Goal: Transaction & Acquisition: Purchase product/service

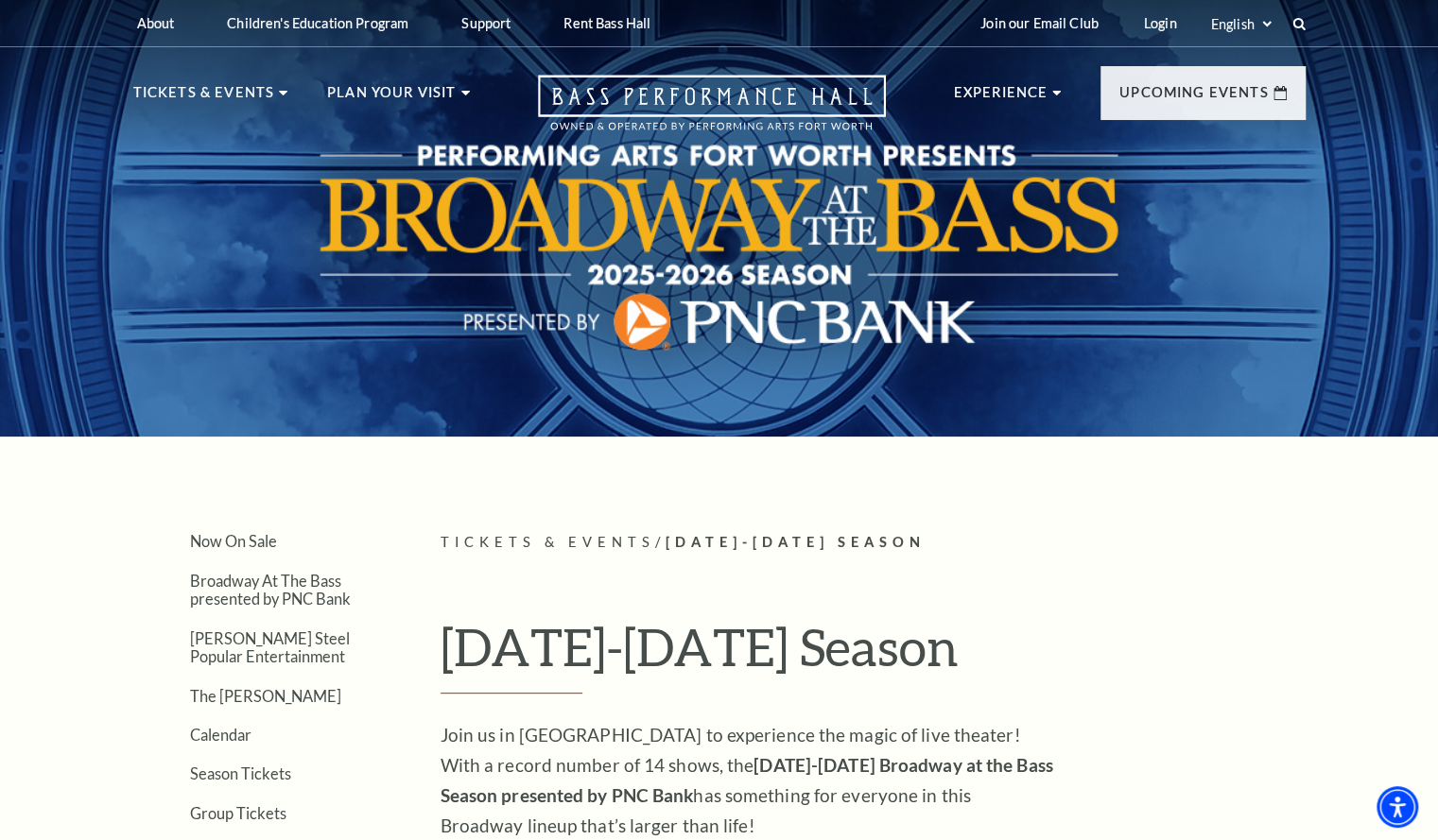
drag, startPoint x: 1444, startPoint y: 34, endPoint x: 1409, endPoint y: -82, distance: 121.2
click at [1409, 0] on html "Skip to main content Enable accessibility for low vision Open the accessibility…" at bounding box center [719, 420] width 1438 height 840
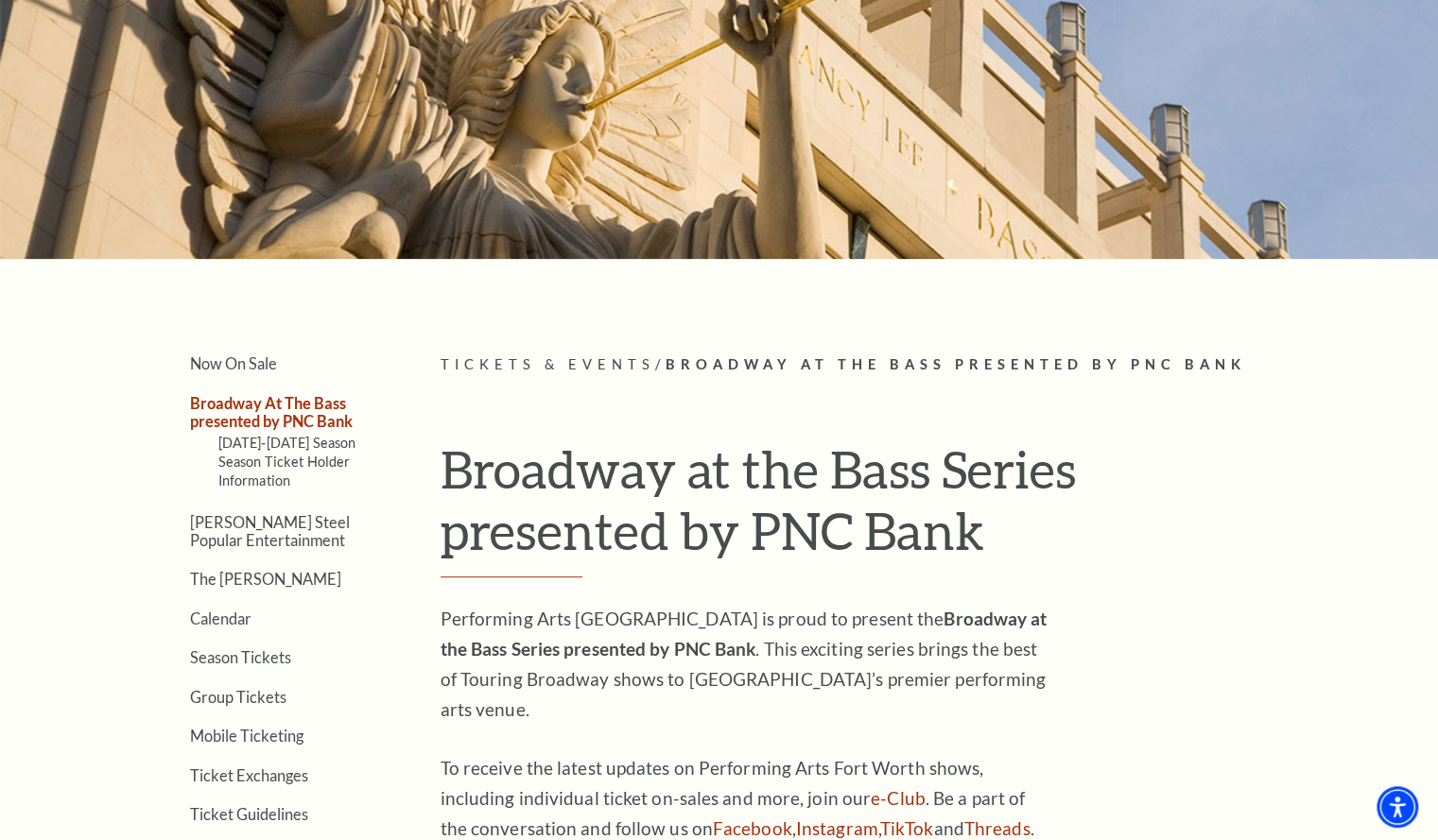
scroll to position [176, 0]
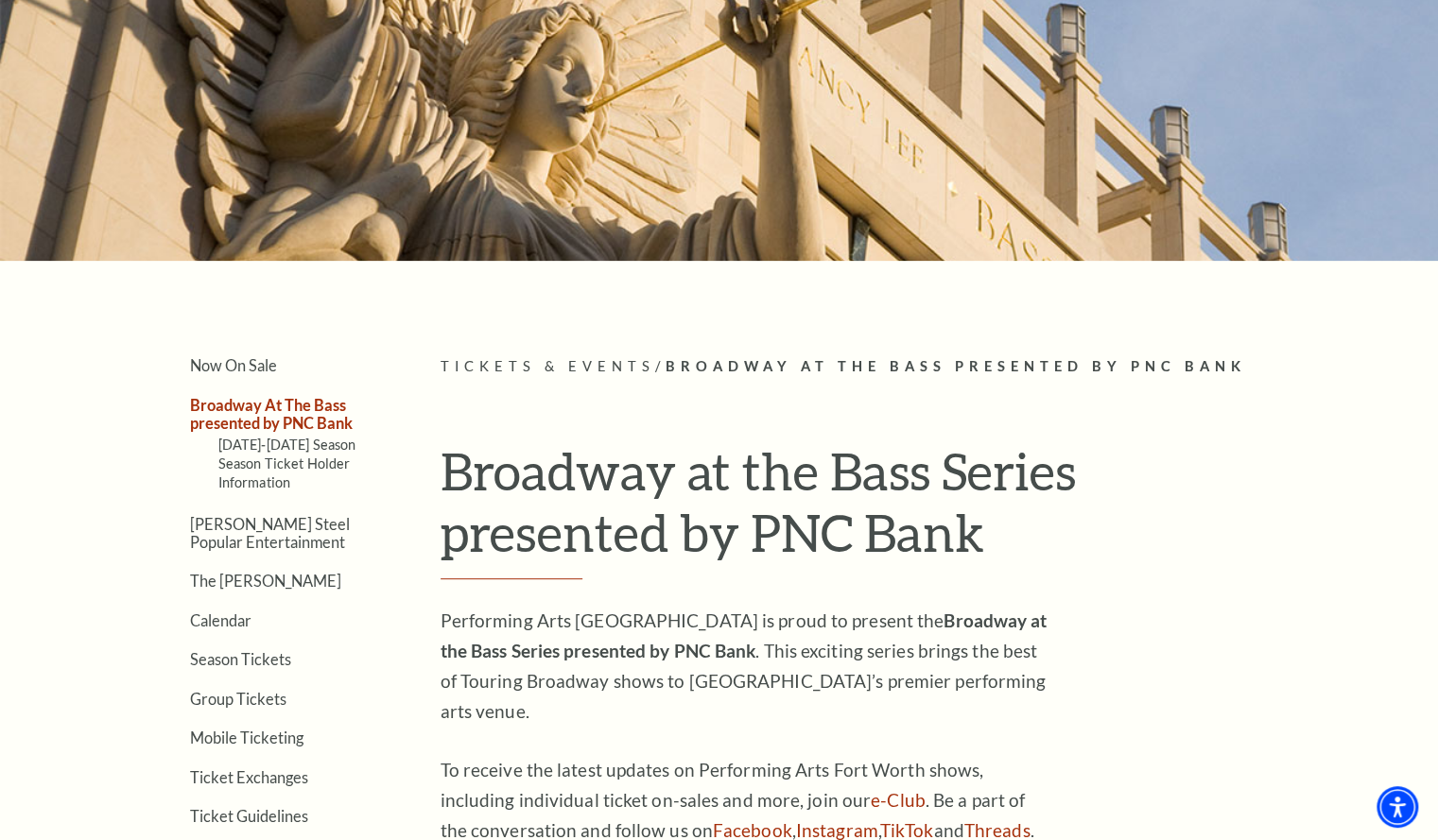
click at [314, 417] on link "Broadway At The Bass presented by PNC Bank" at bounding box center [271, 414] width 162 height 36
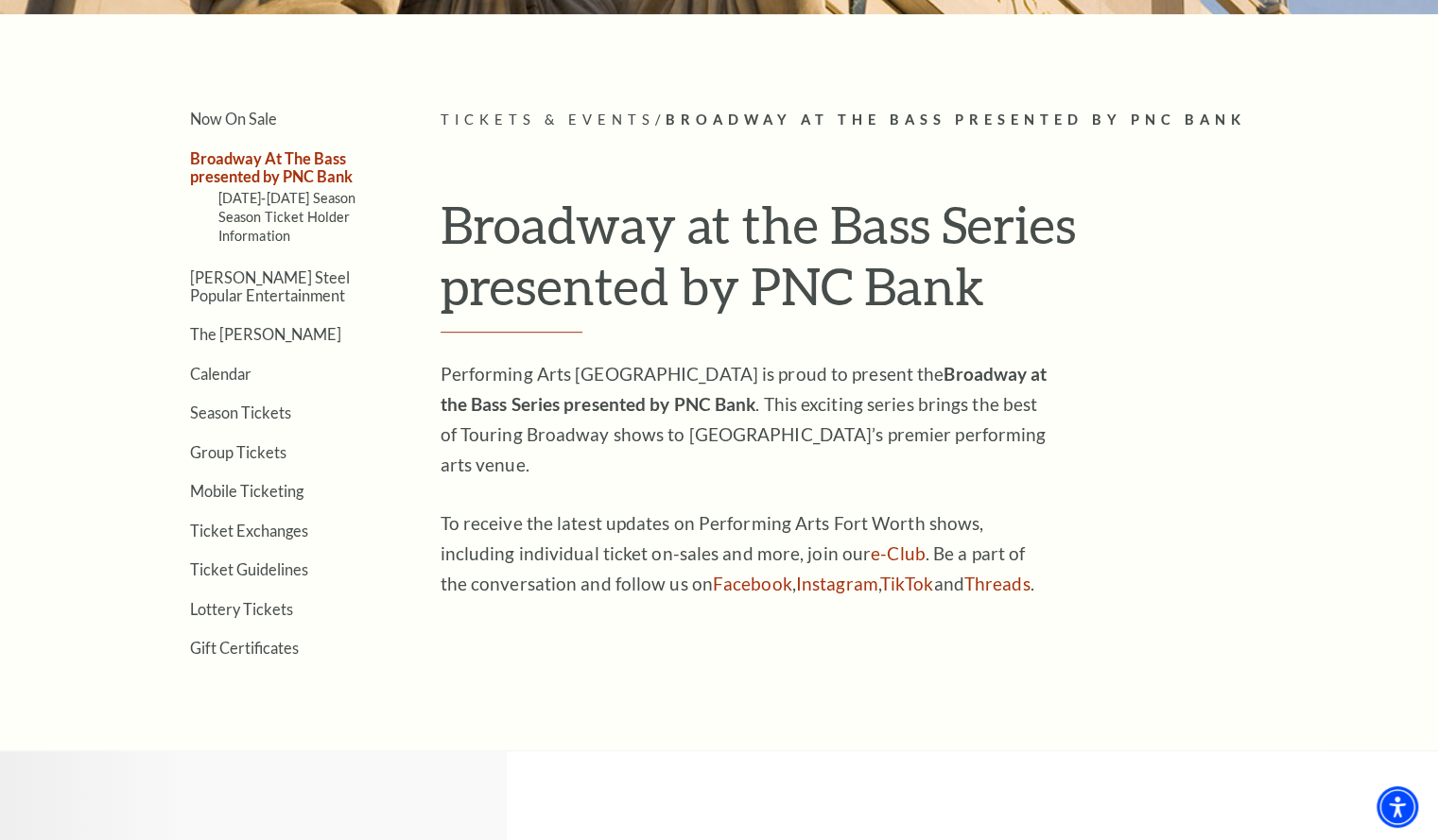
scroll to position [412, 0]
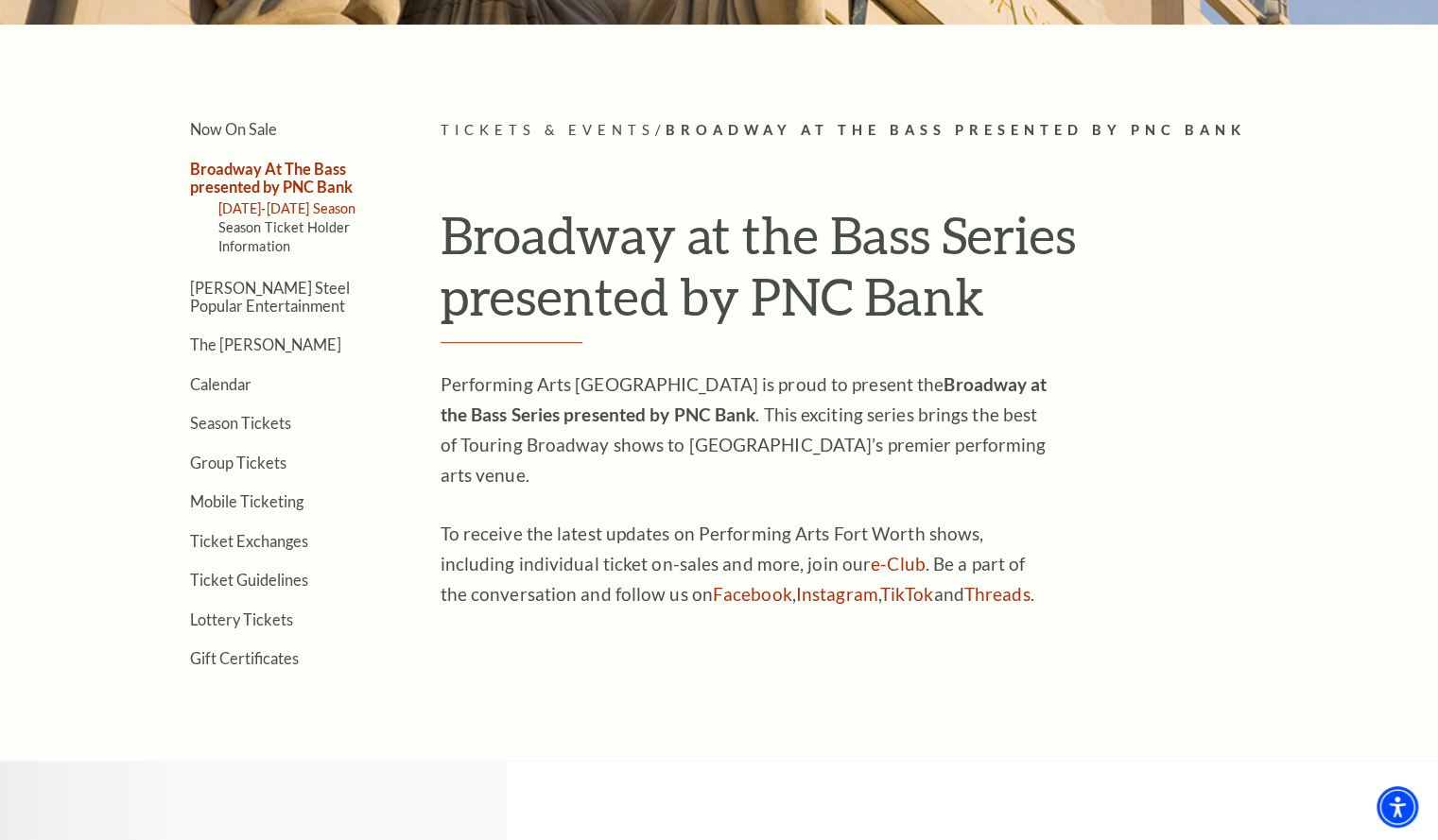
click at [330, 205] on link "[DATE]-[DATE] Season" at bounding box center [287, 208] width 138 height 16
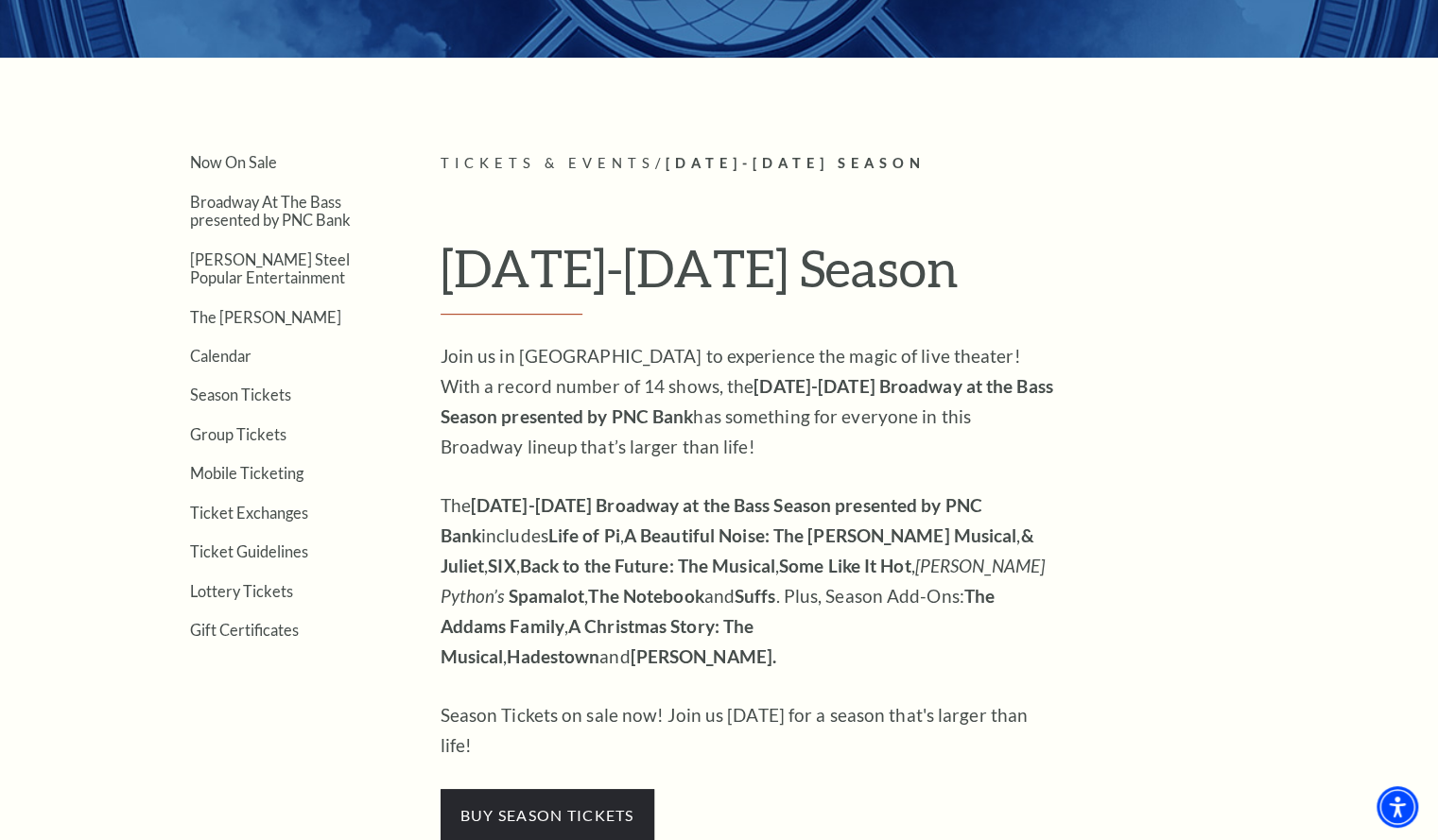
scroll to position [378, 0]
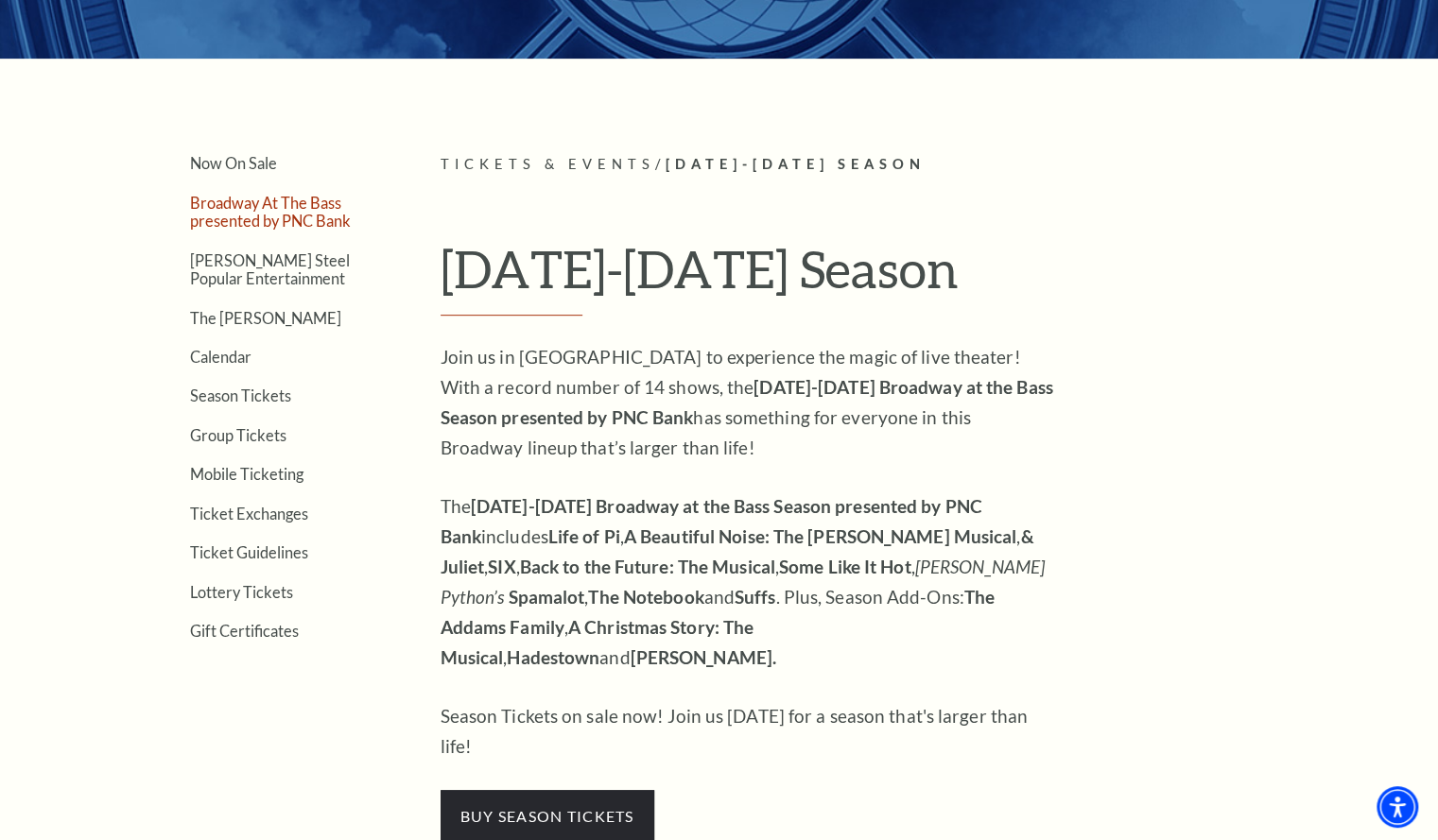
click at [304, 215] on link "Broadway At The Bass presented by PNC Bank" at bounding box center [270, 212] width 160 height 36
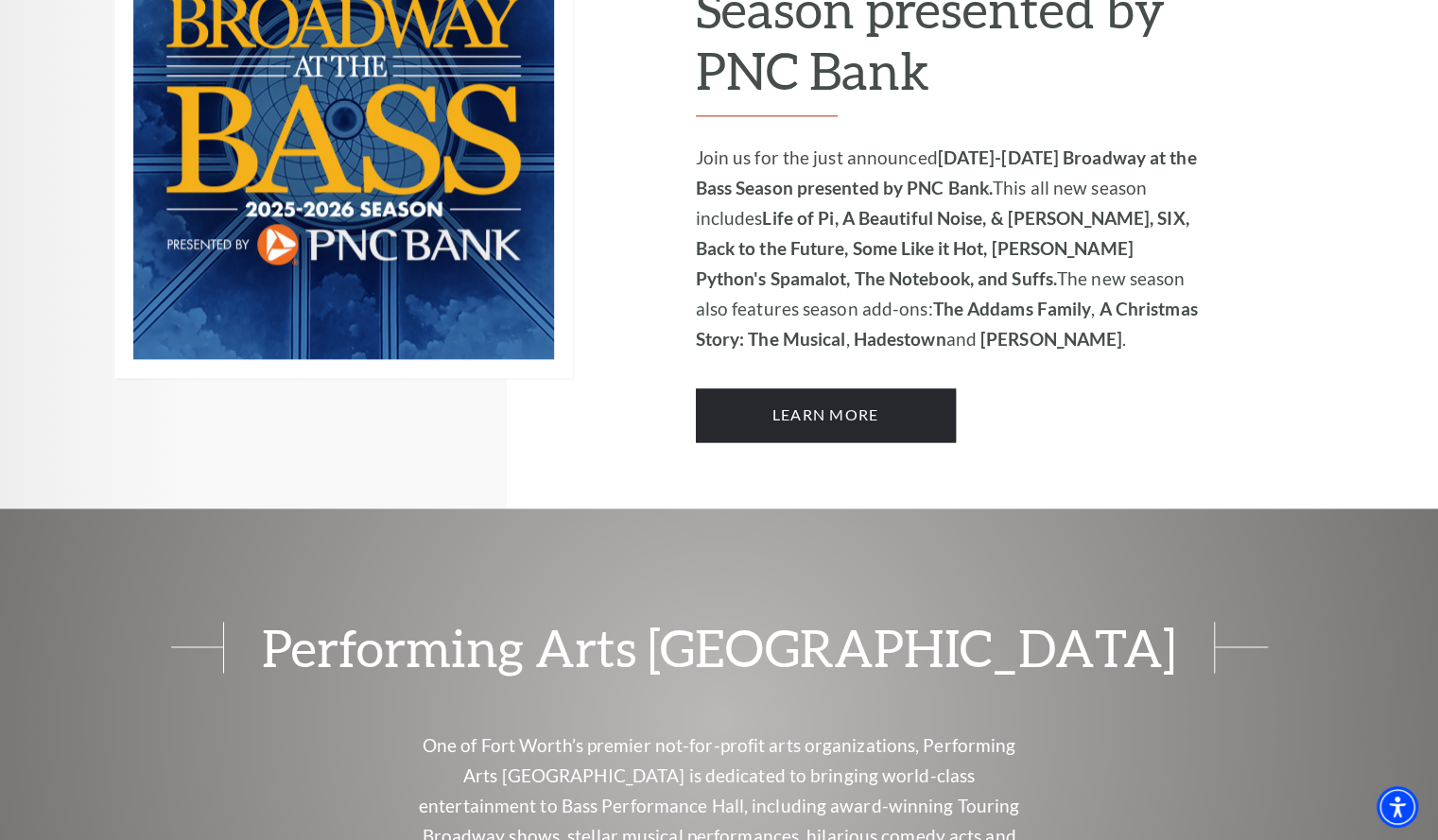
scroll to position [1439, 0]
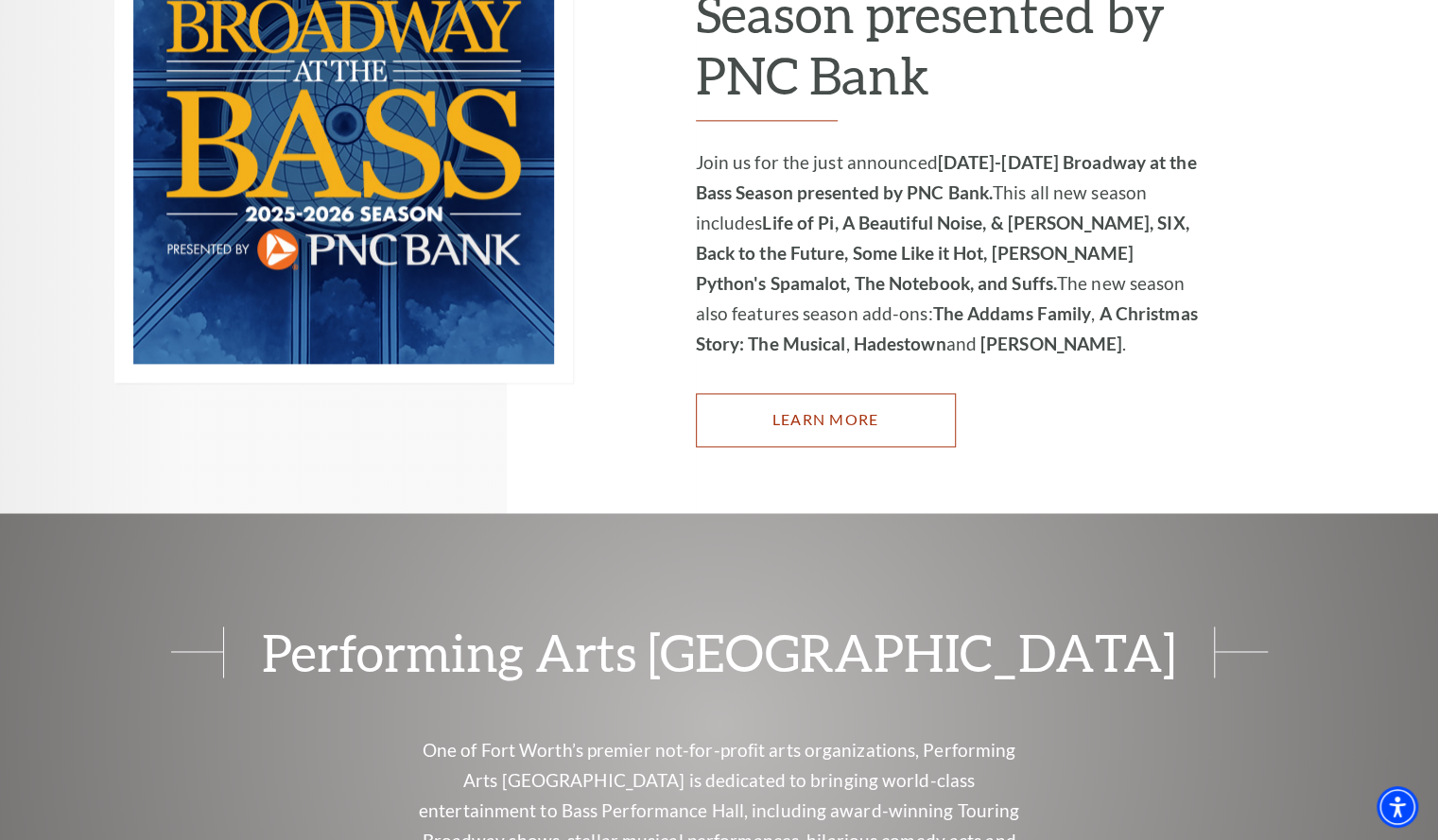
click at [844, 393] on link "Learn More" at bounding box center [825, 419] width 260 height 52
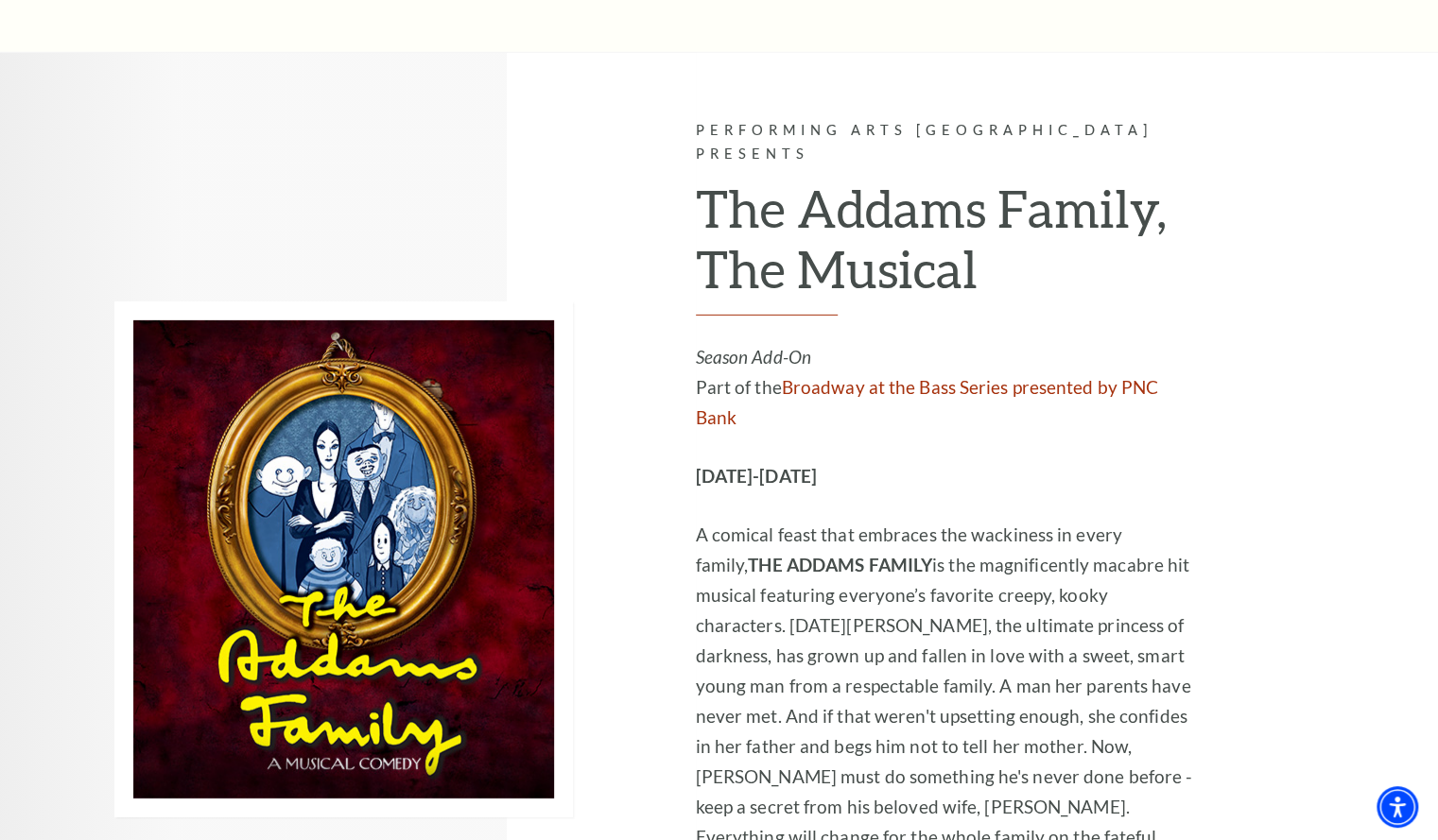
scroll to position [3396, 0]
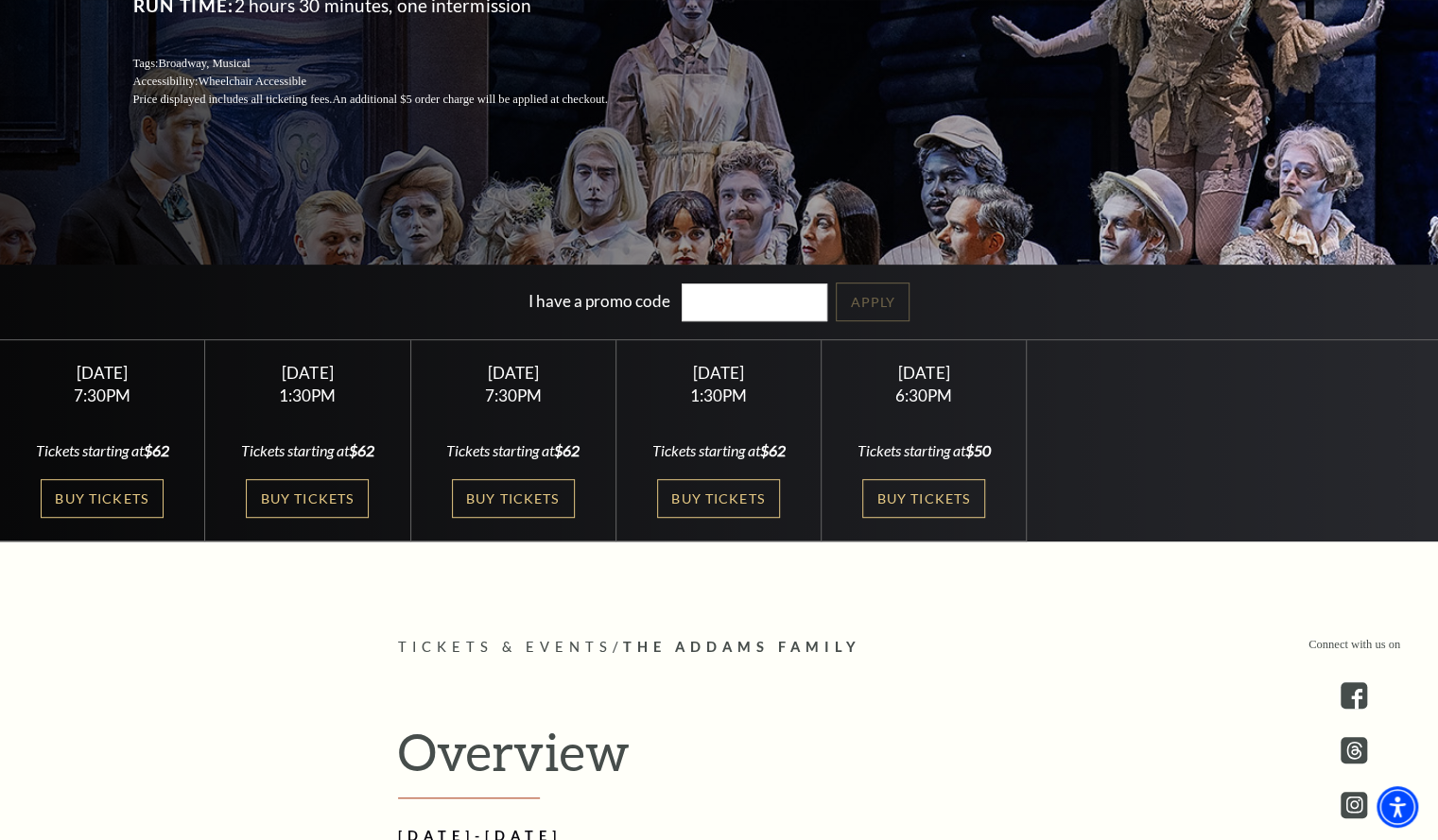
scroll to position [392, 0]
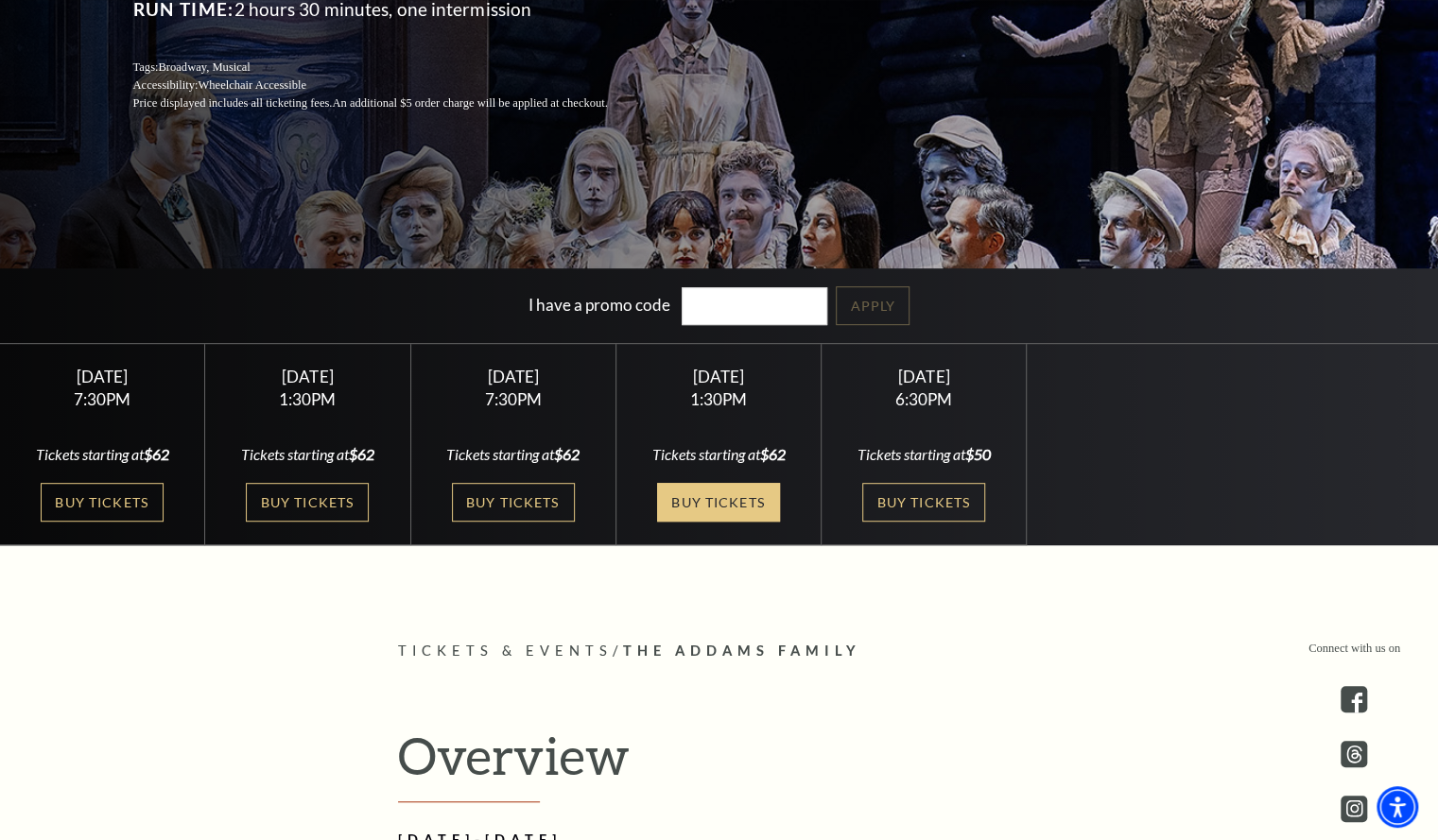
click at [702, 502] on link "Buy Tickets" at bounding box center [719, 502] width 123 height 39
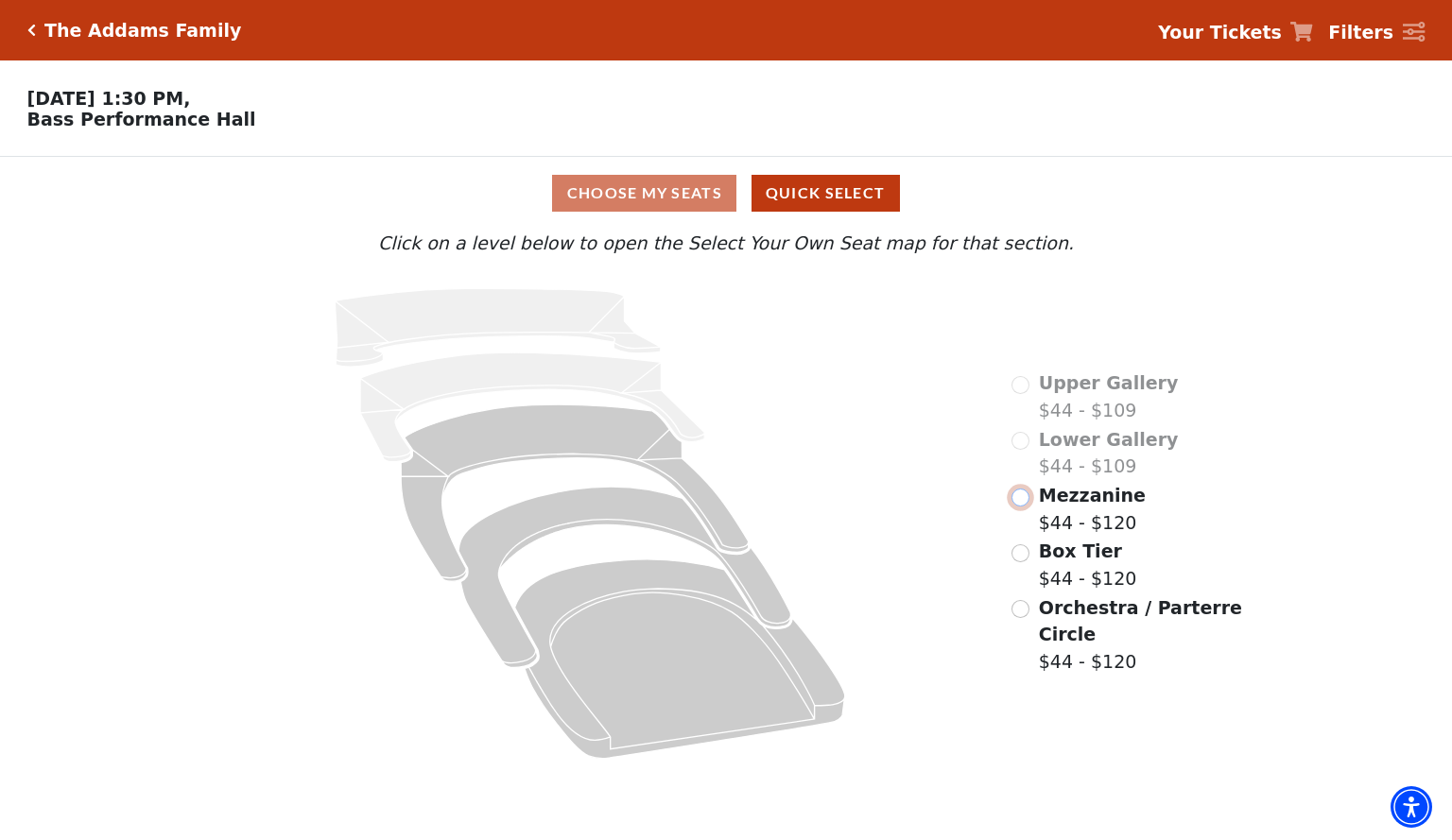
click at [1028, 507] on input "Mezzanine$44 - $120\a" at bounding box center [1020, 498] width 18 height 18
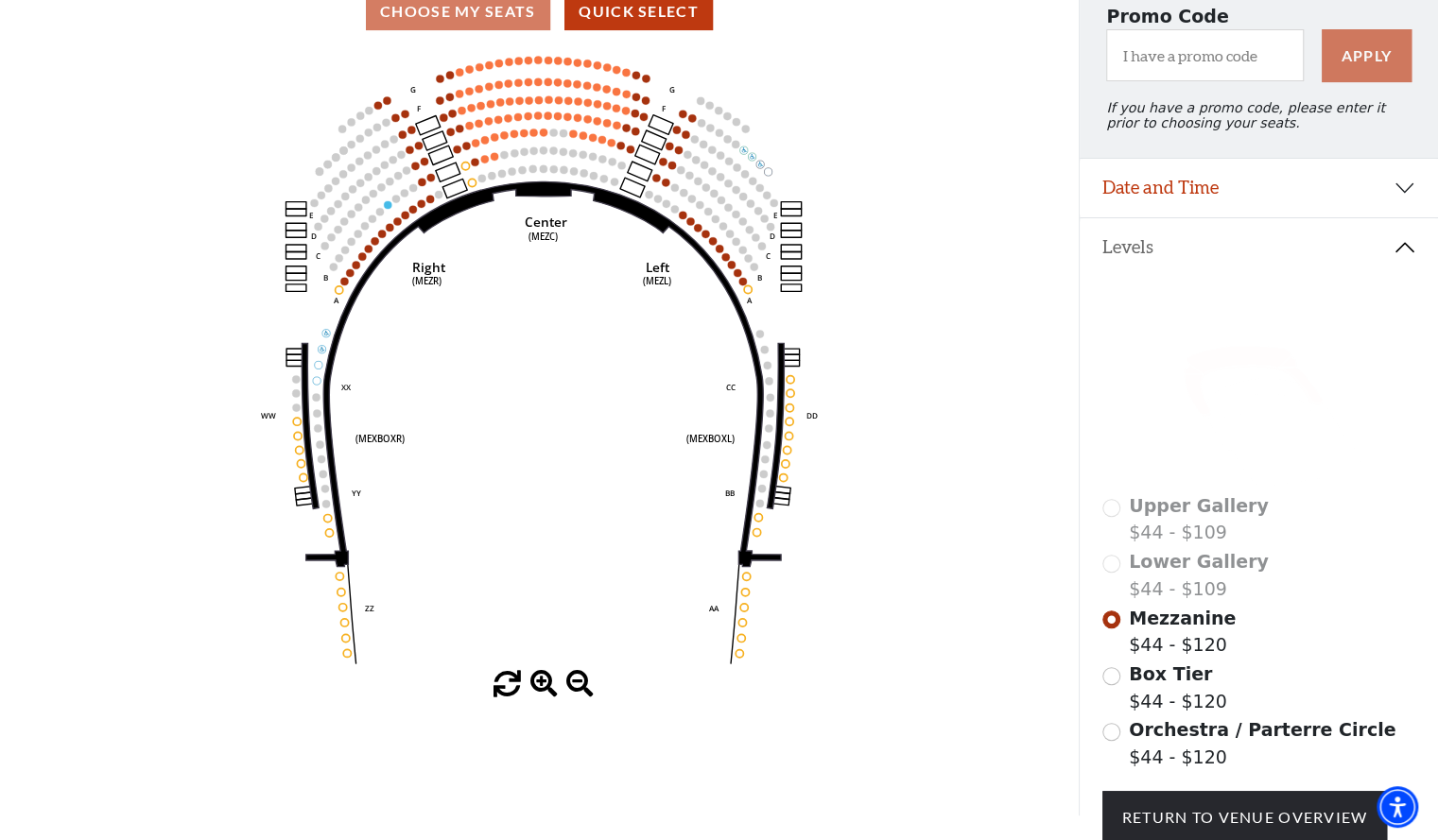
scroll to position [189, 0]
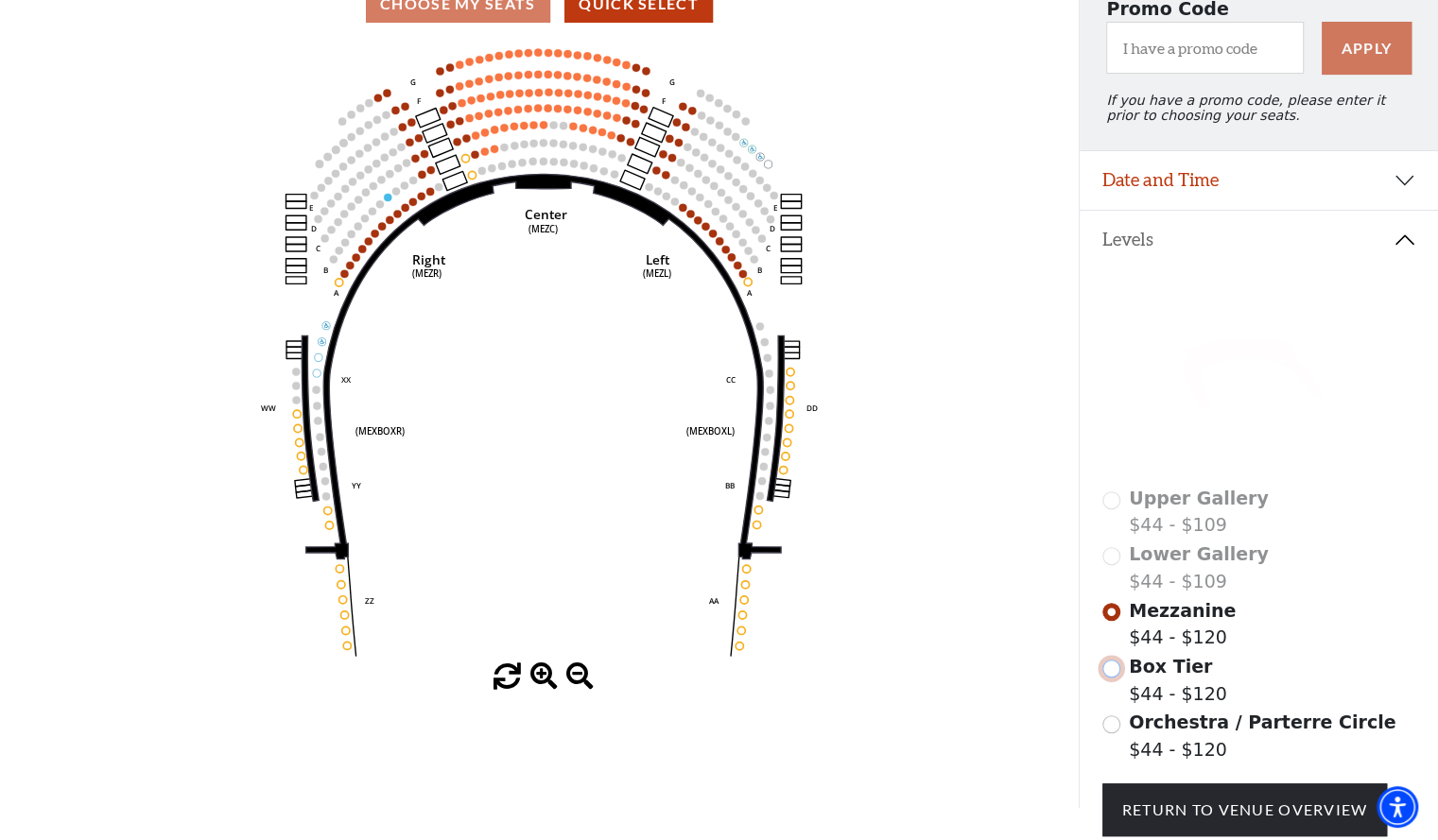
click at [1109, 674] on input "Box Tier$44 - $120\a" at bounding box center [1111, 669] width 18 height 18
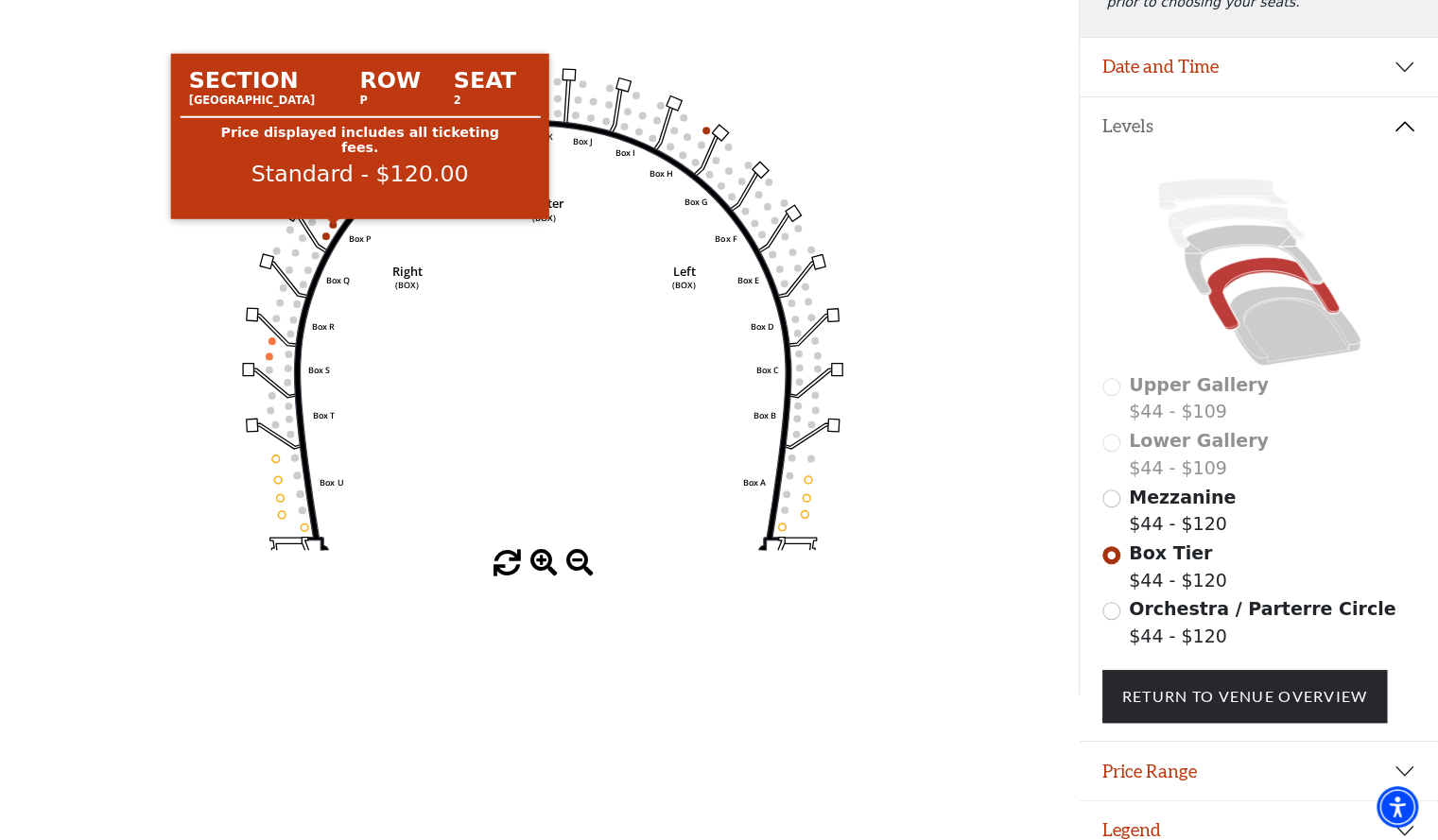
scroll to position [320, 0]
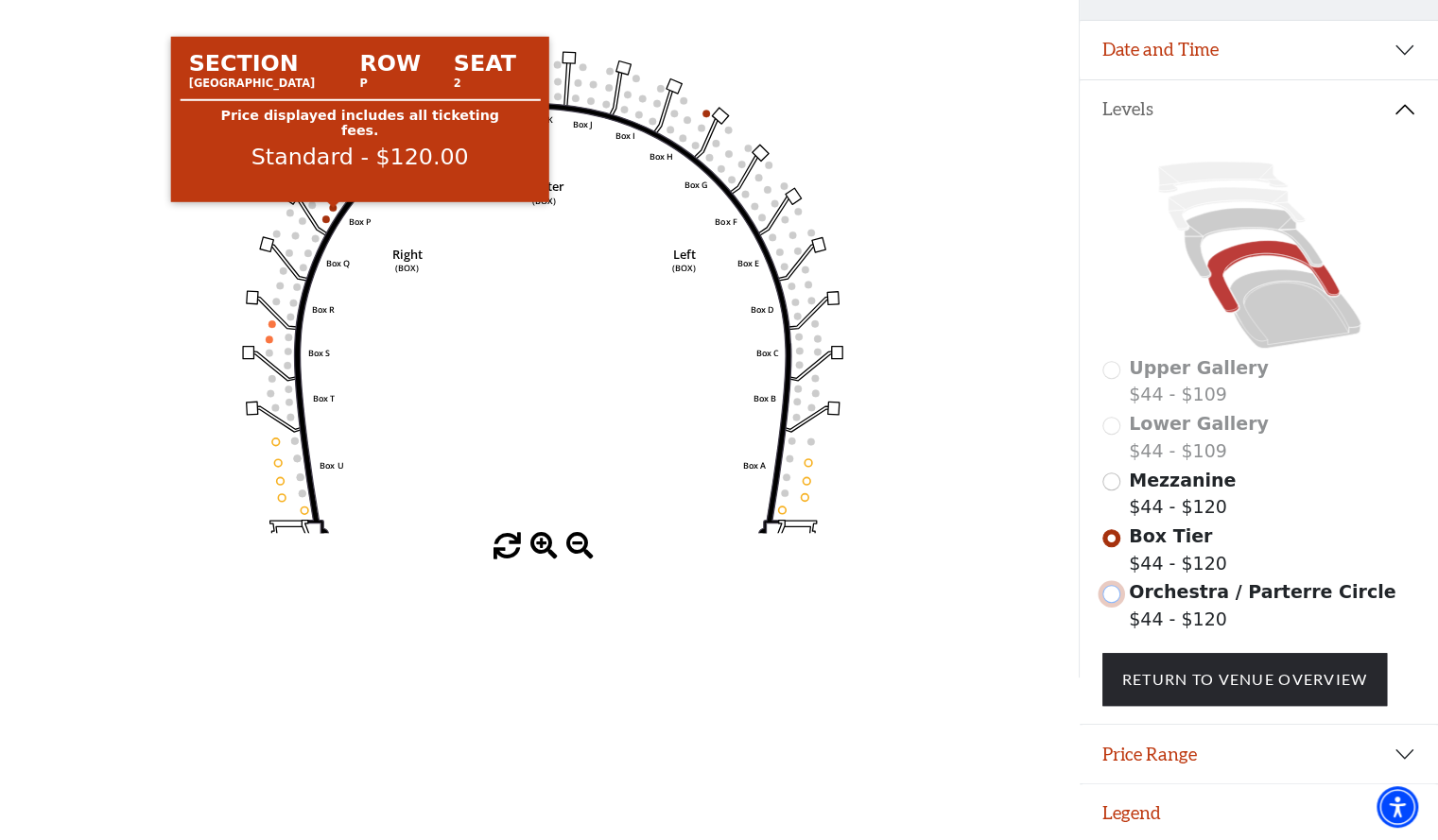
click at [1112, 598] on input "Orchestra / Parterre Circle$44 - $120\a" at bounding box center [1111, 594] width 18 height 18
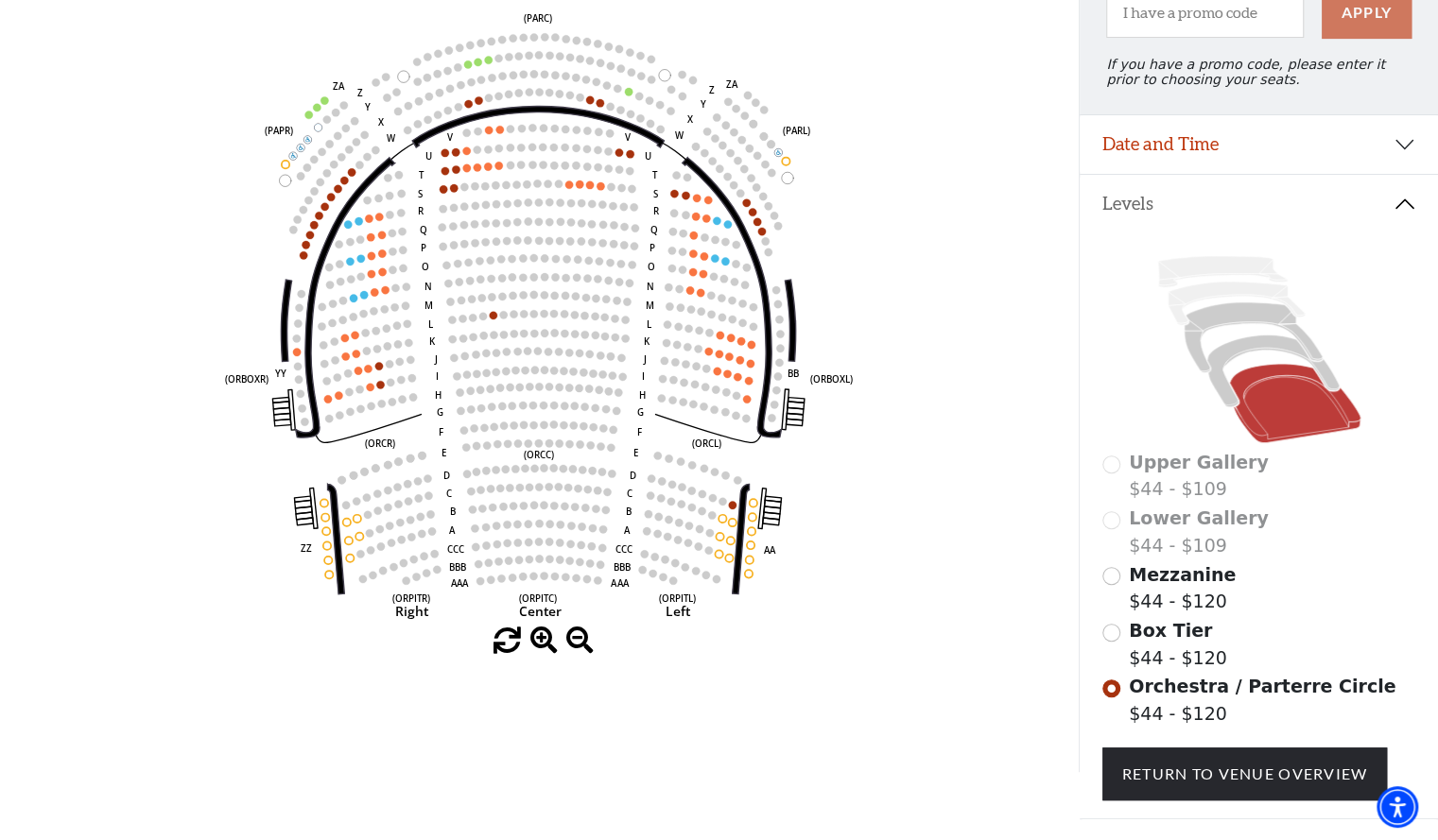
scroll to position [225, 0]
click at [1107, 638] on input "Box Tier$44 - $120\a" at bounding box center [1111, 632] width 18 height 18
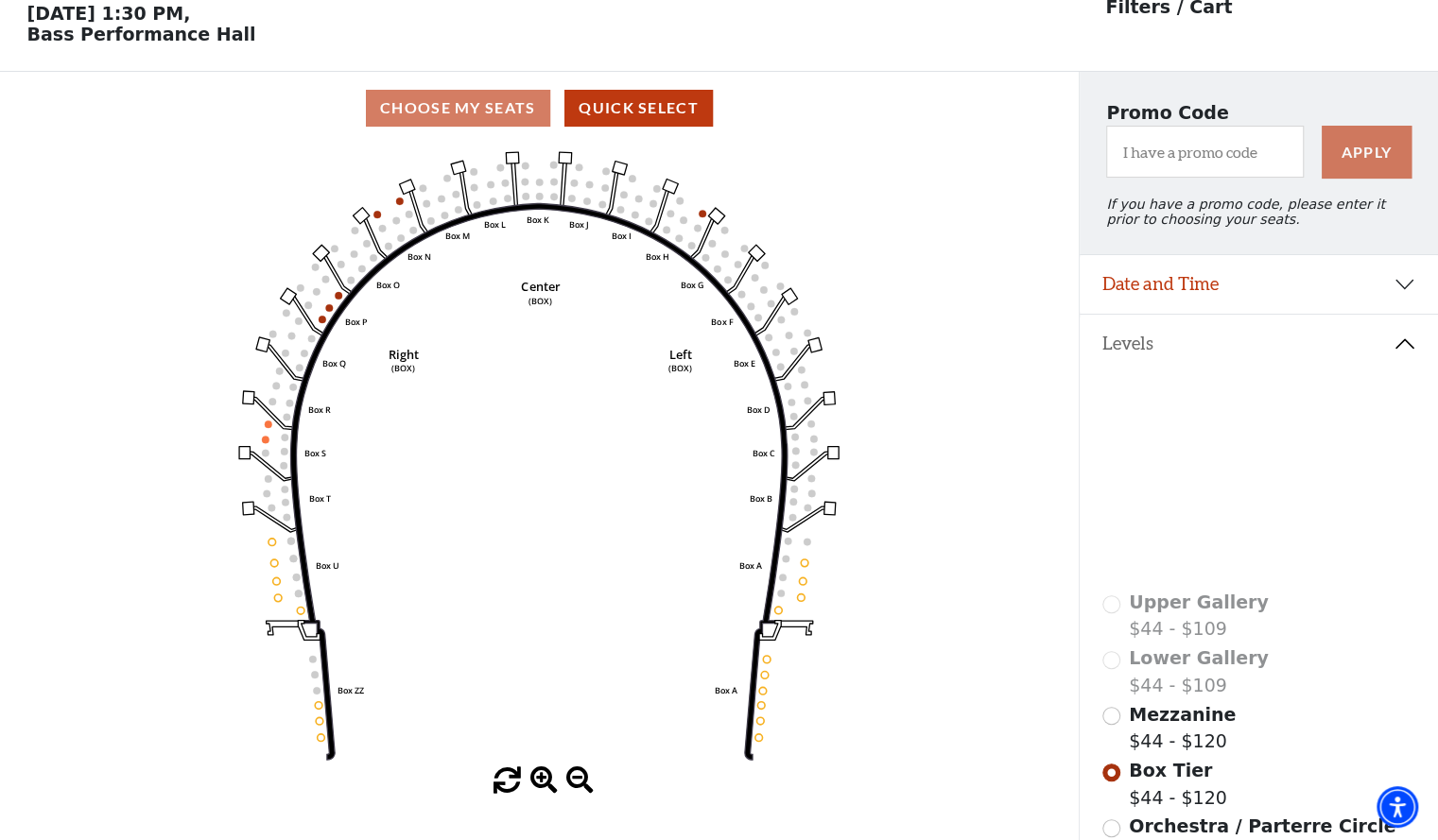
scroll to position [87, 0]
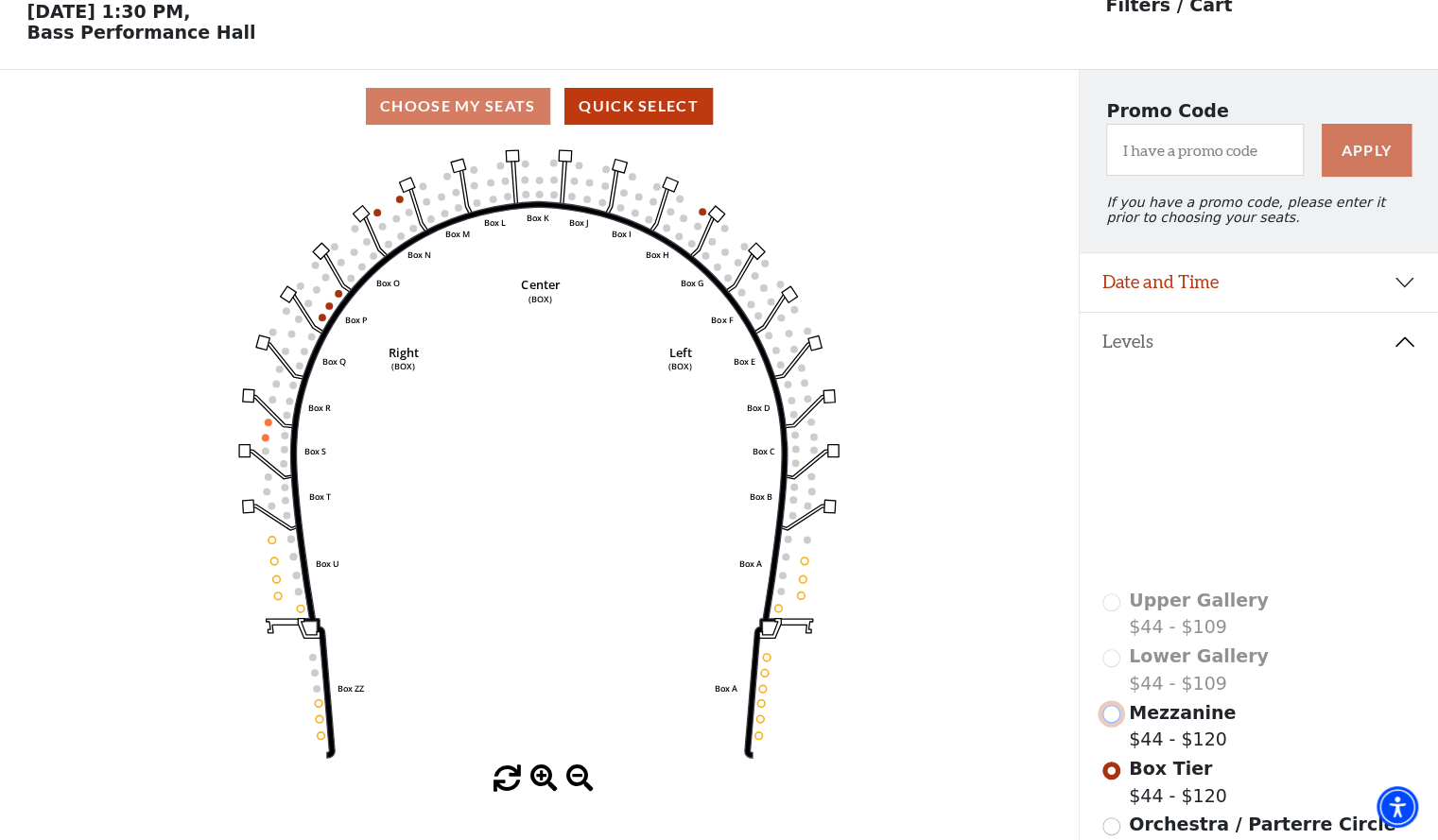
click at [1114, 721] on input "Mezzanine$44 - $120\a" at bounding box center [1111, 714] width 18 height 18
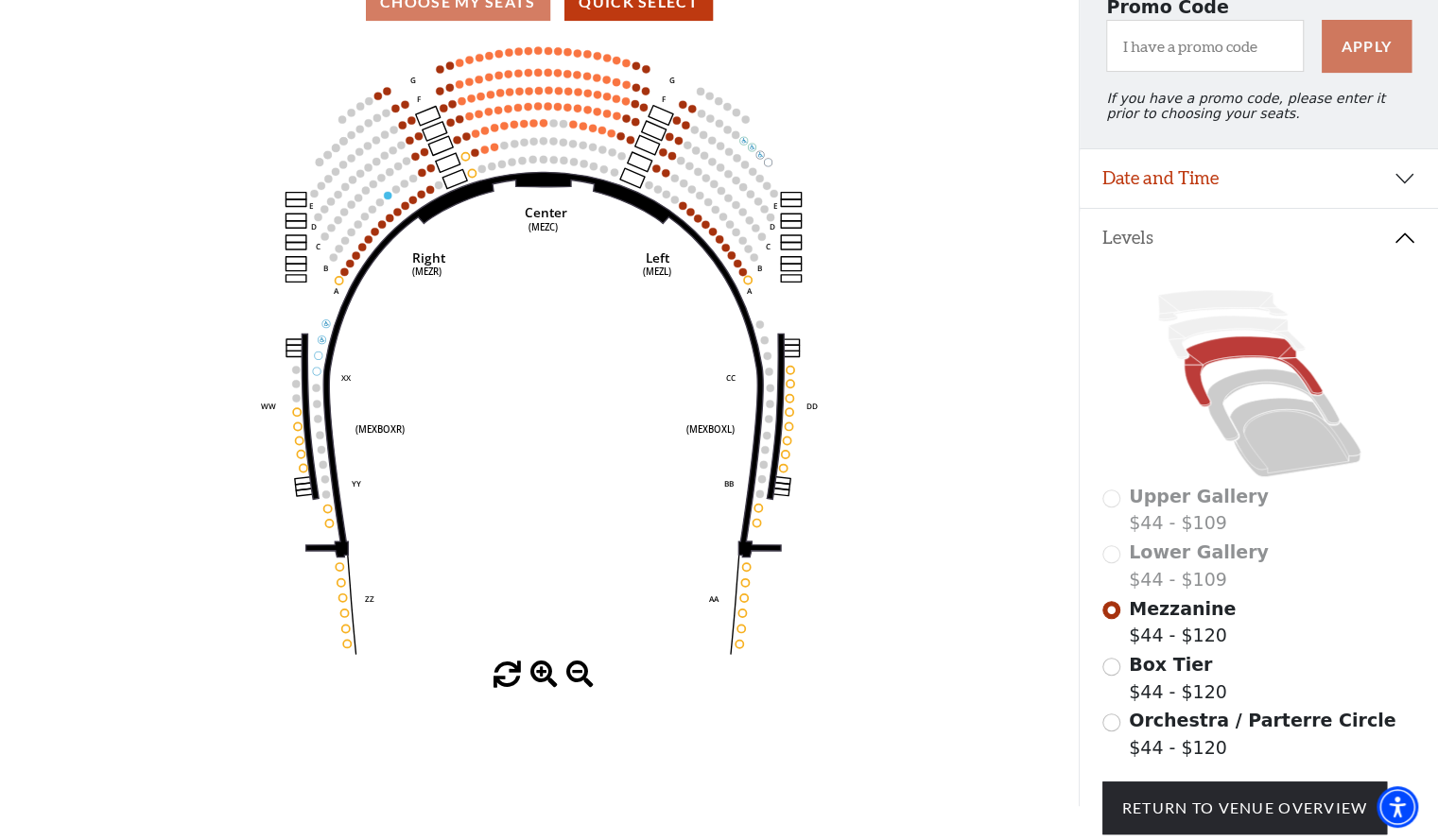
scroll to position [193, 0]
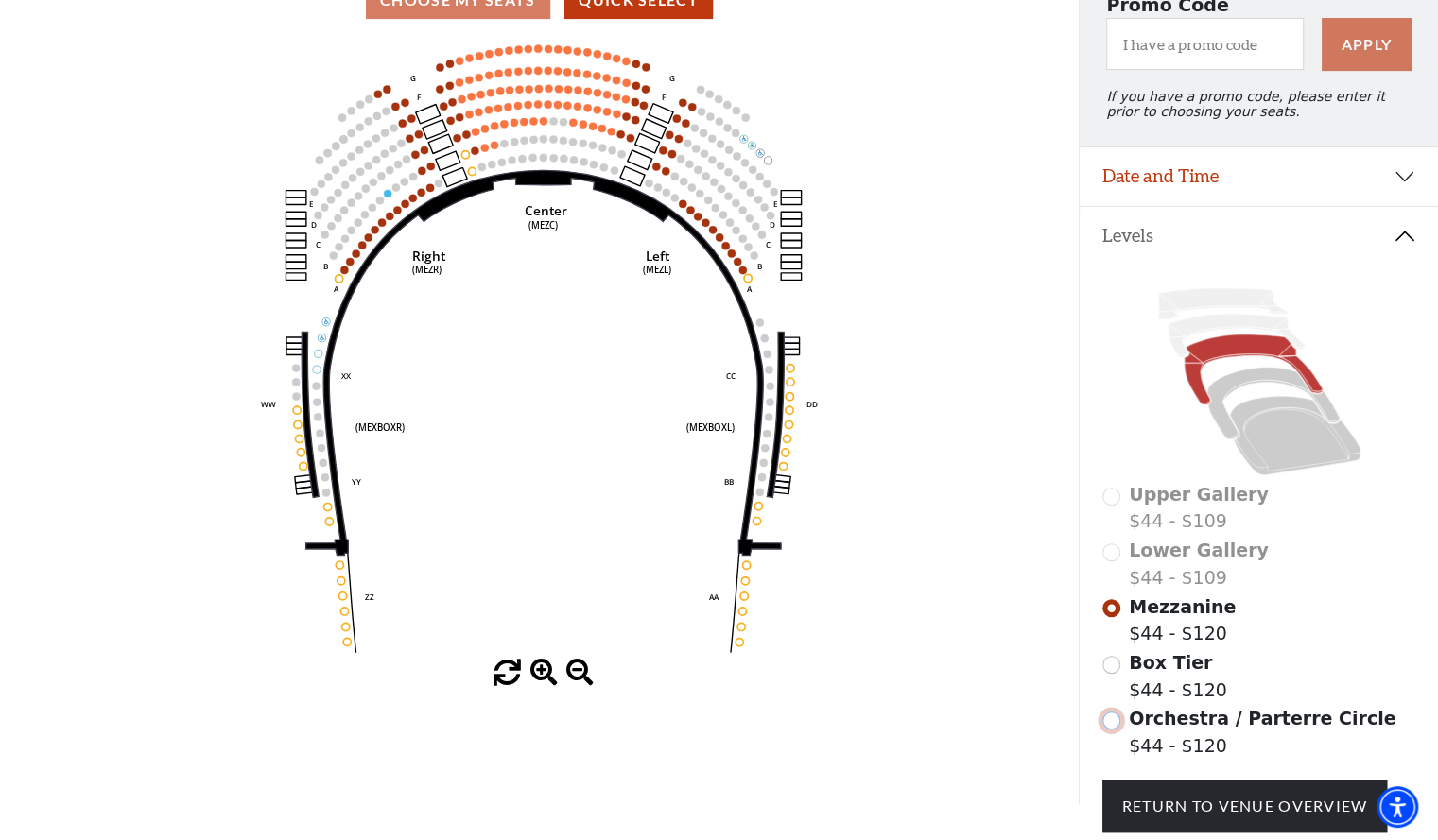
click at [1109, 729] on input "Orchestra / Parterre Circle$44 - $120\a" at bounding box center [1111, 720] width 18 height 18
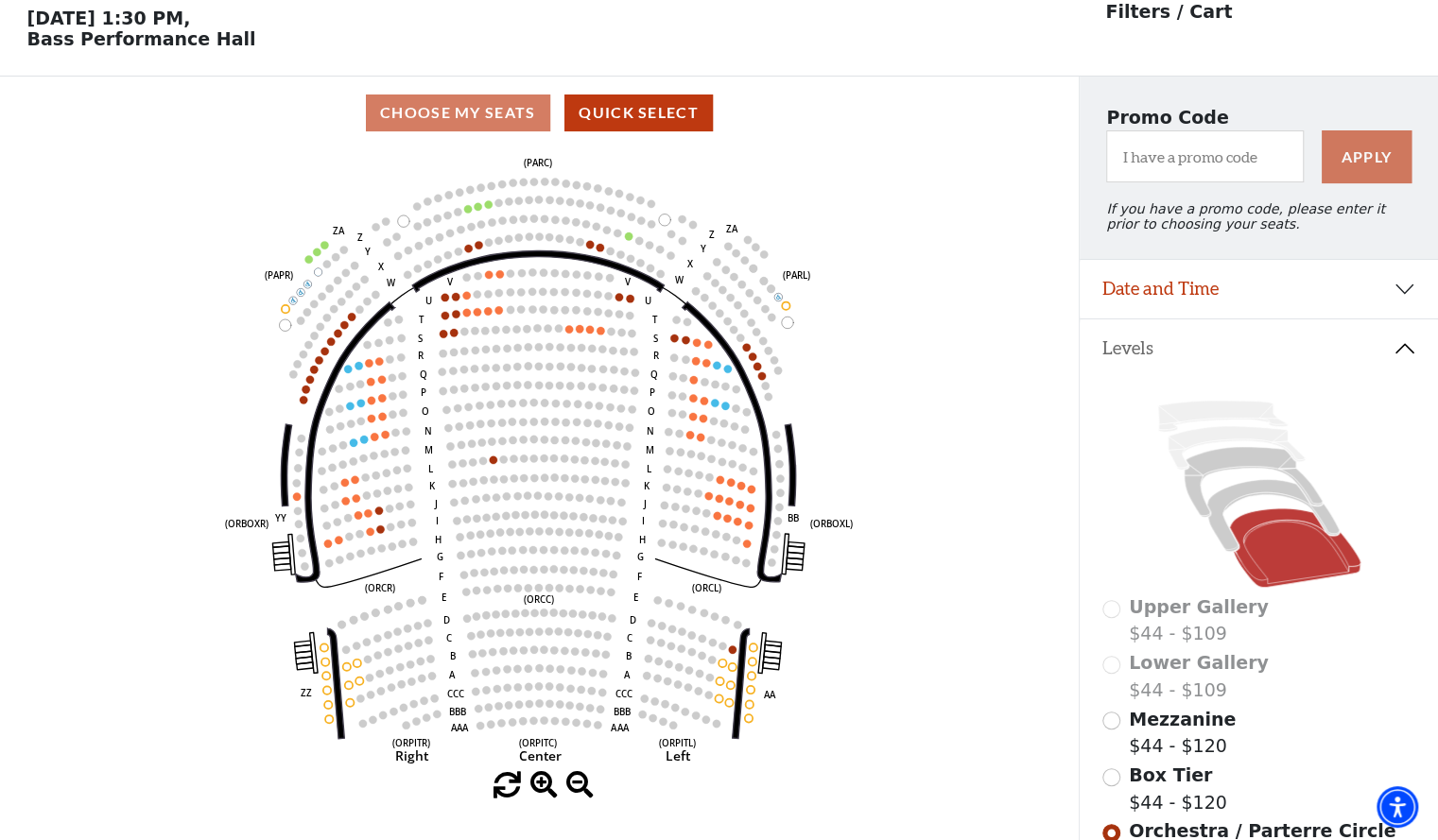
scroll to position [87, 0]
